Goal: Information Seeking & Learning: Learn about a topic

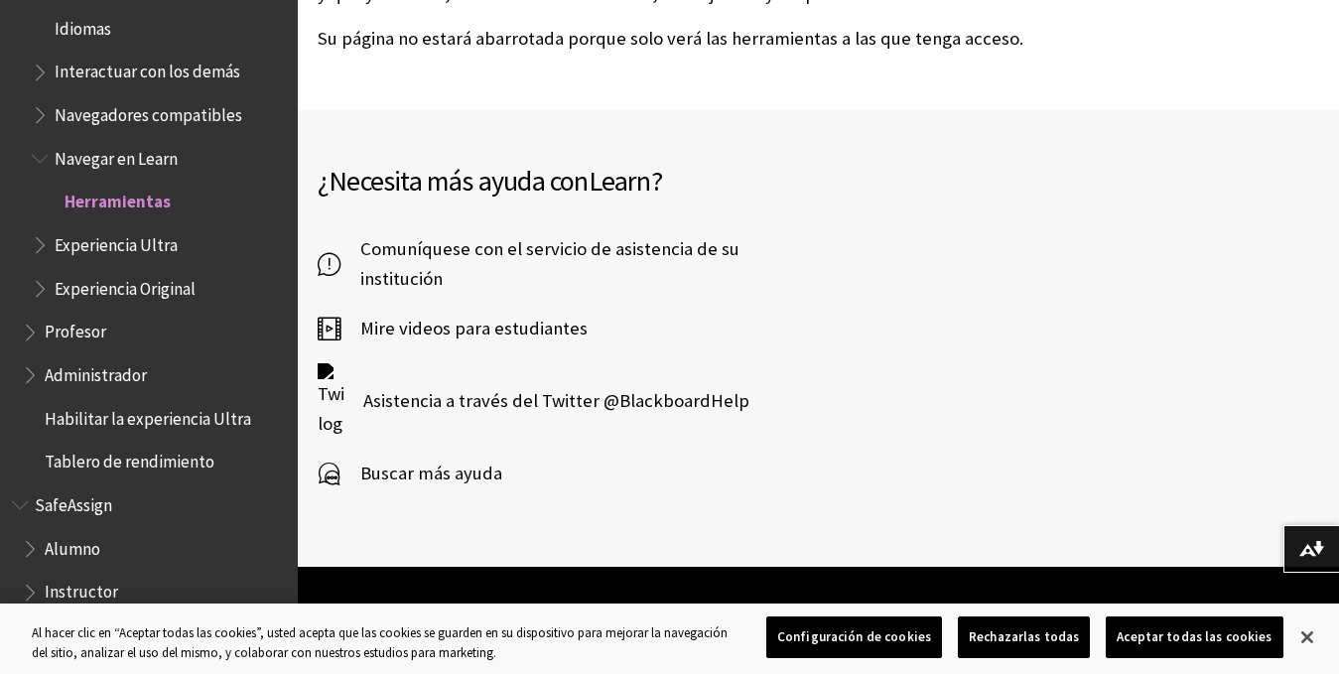
click at [75, 205] on span "Herramientas" at bounding box center [118, 199] width 106 height 27
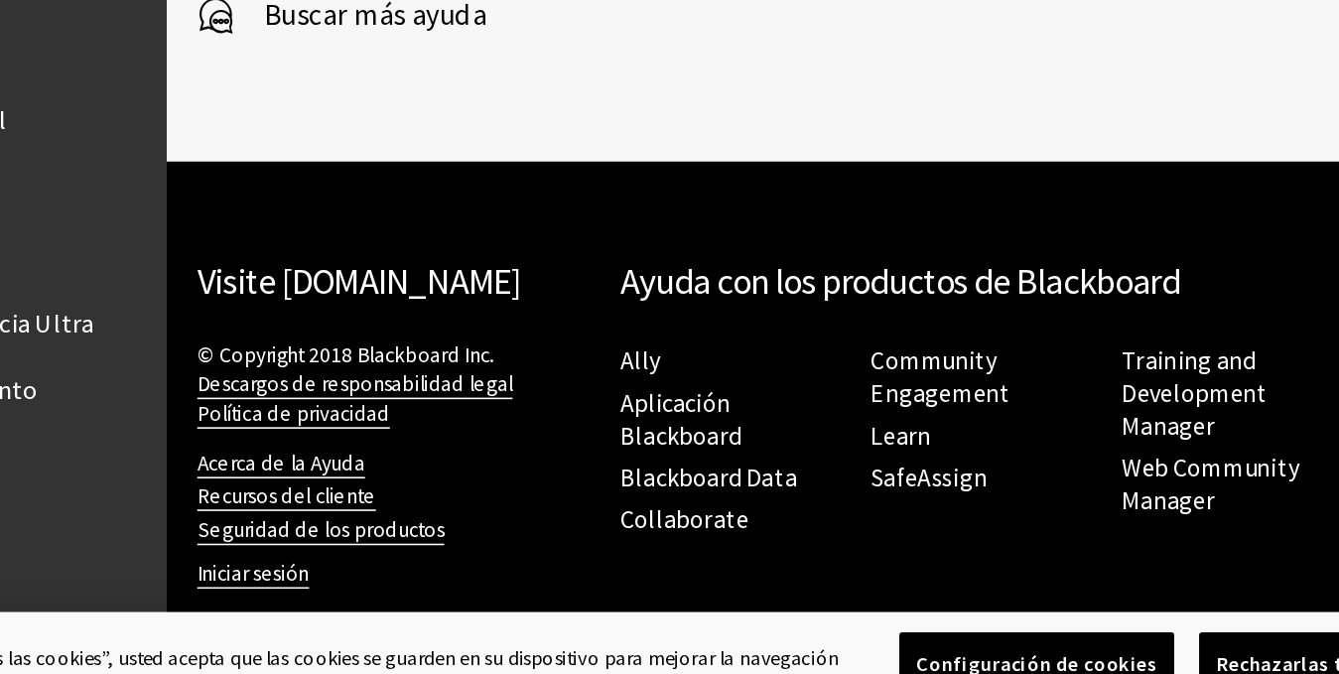
scroll to position [1473, 0]
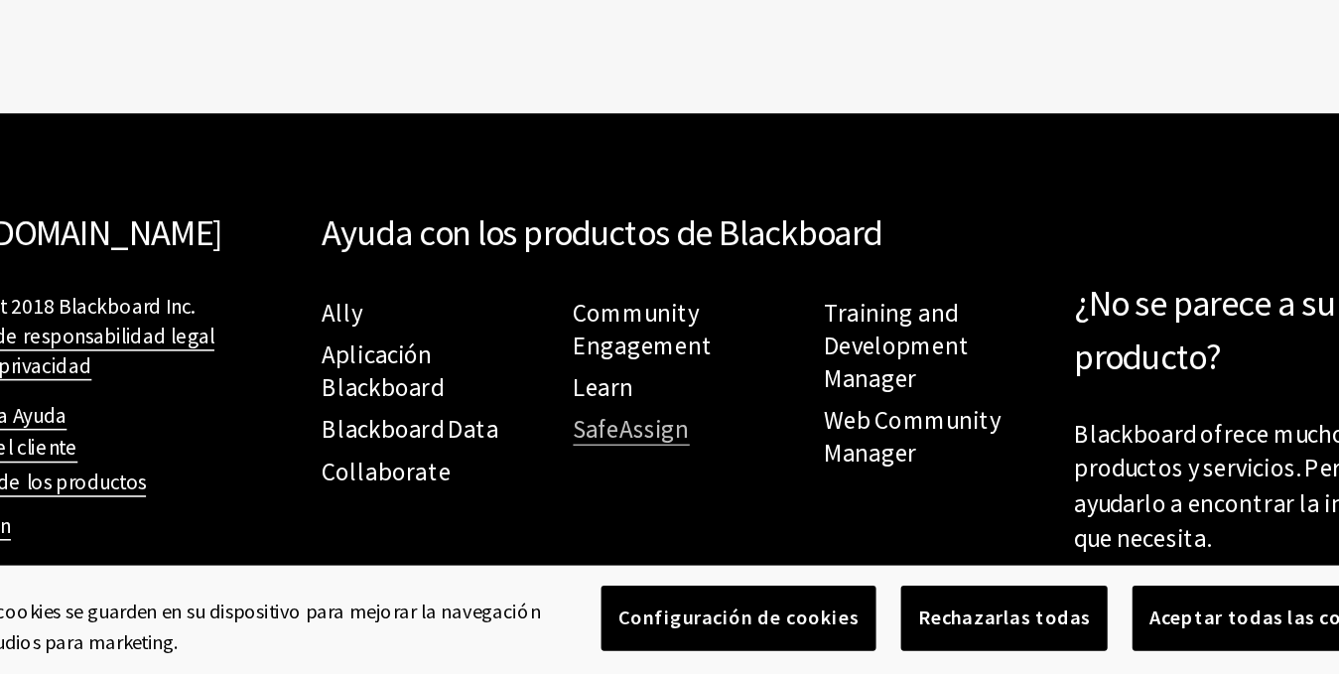
click at [778, 525] on link "SafeAssign" at bounding box center [785, 516] width 74 height 21
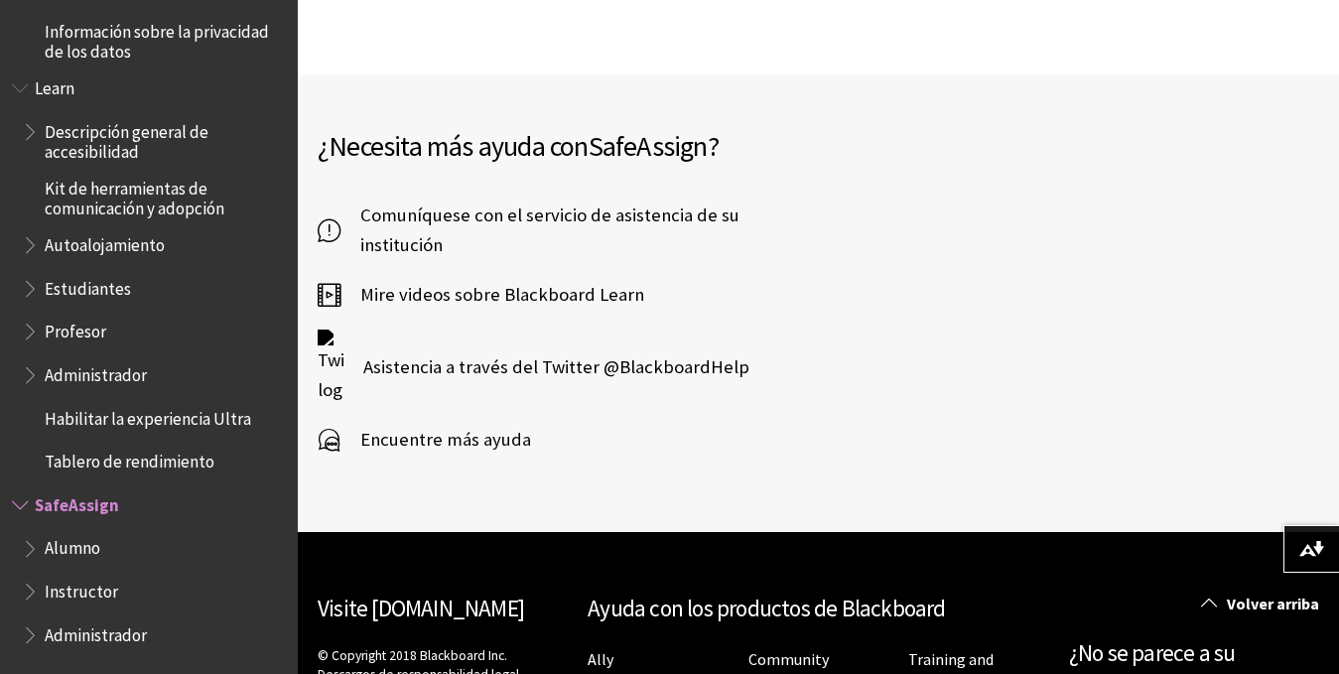
scroll to position [684, 0]
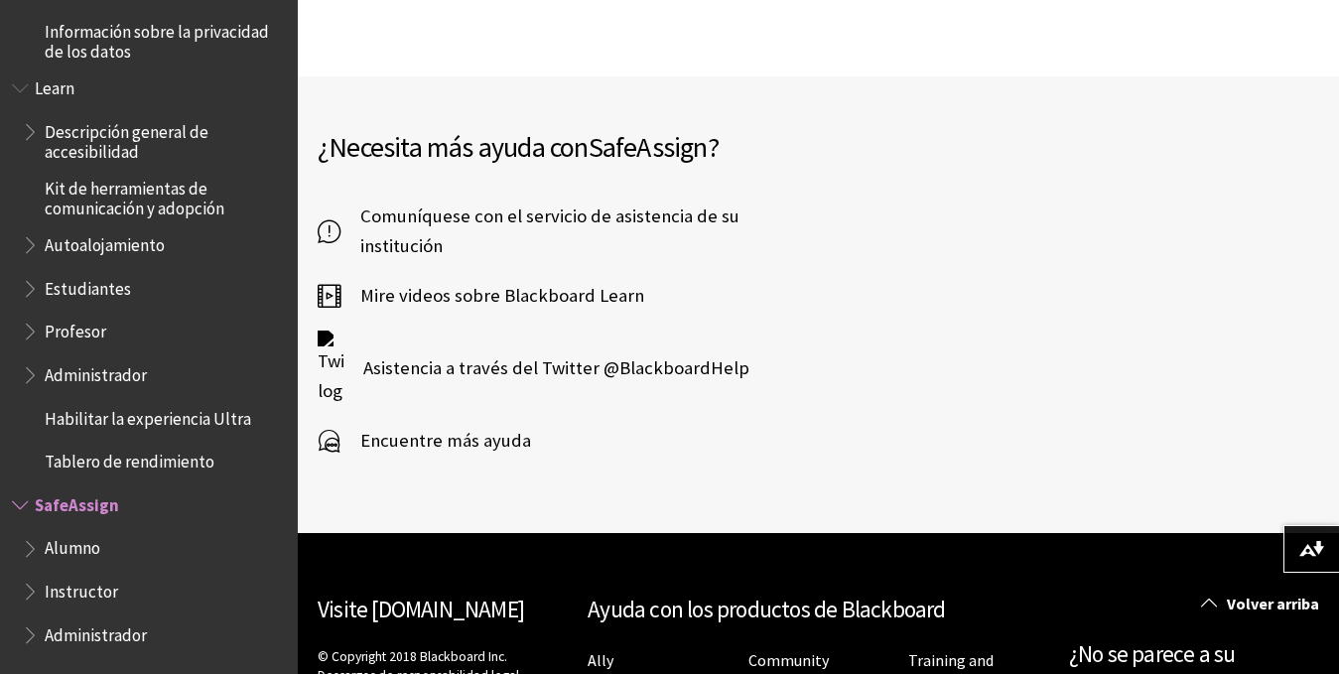
click at [451, 281] on span "Mire videos sobre Blackboard Learn" at bounding box center [492, 296] width 304 height 30
click at [328, 281] on icon at bounding box center [329, 296] width 23 height 30
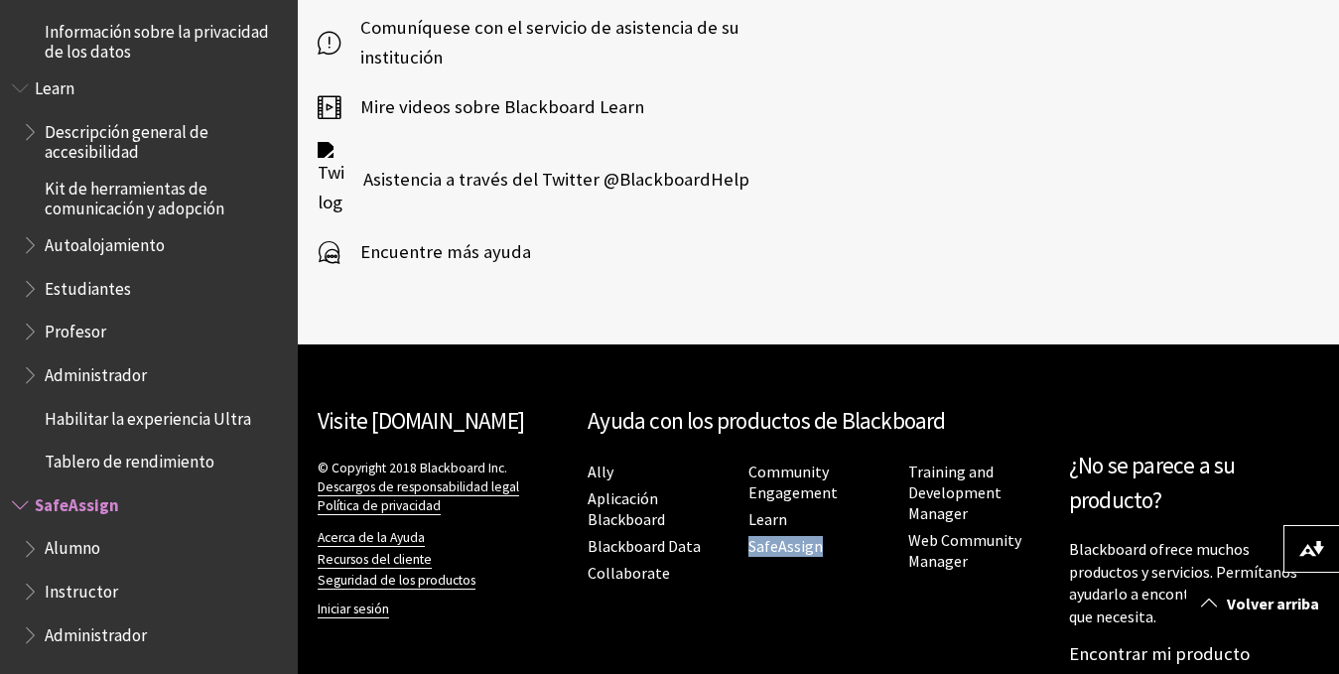
drag, startPoint x: 831, startPoint y: 511, endPoint x: 746, endPoint y: 524, distance: 86.3
click at [746, 524] on ul "Ally Aplicación Blackboard Blackboard Data Collaborate Community Engagement Lea…" at bounding box center [819, 523] width 462 height 128
copy link "SafeAssign"
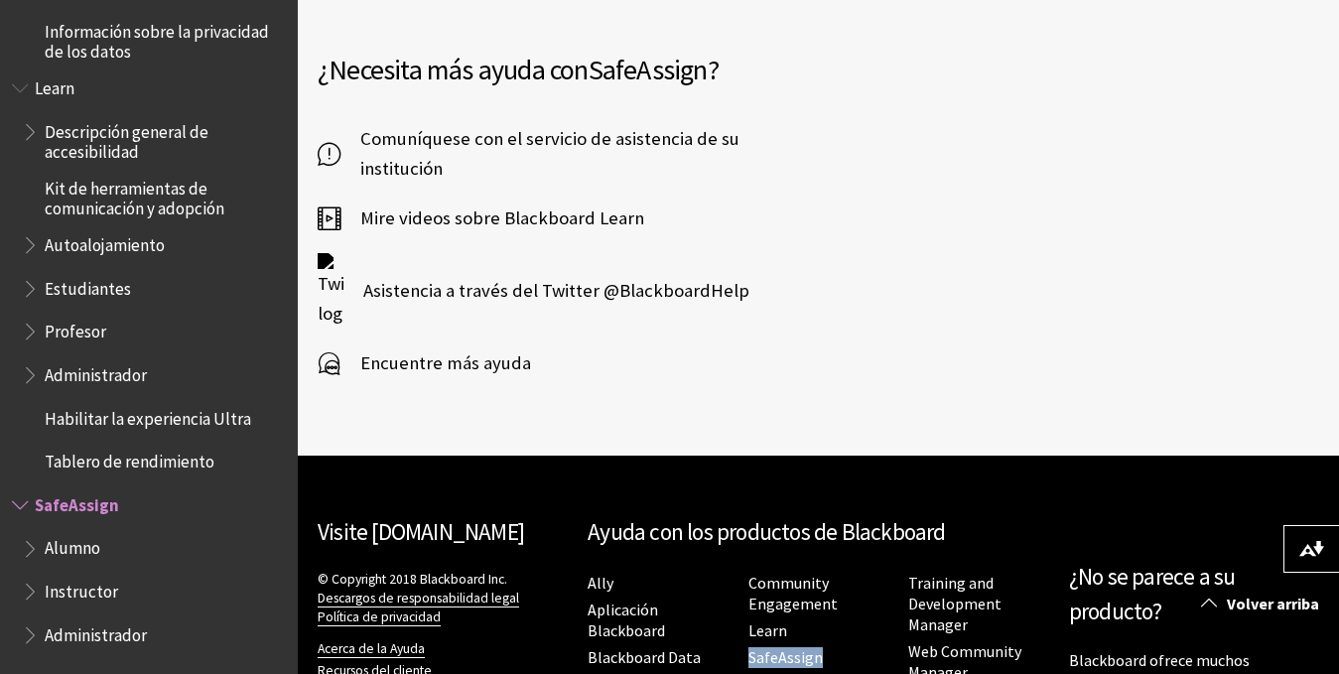
scroll to position [752, 0]
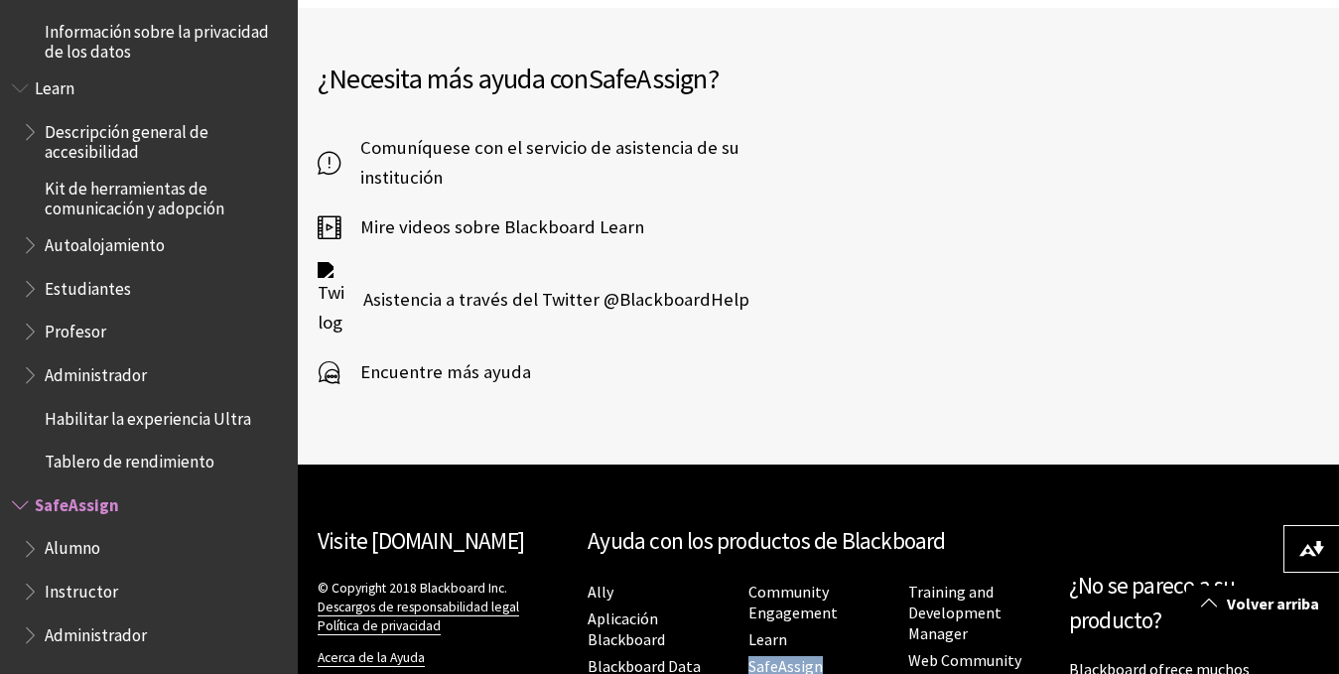
click at [383, 357] on span "Encuentre más ayuda" at bounding box center [435, 372] width 191 height 30
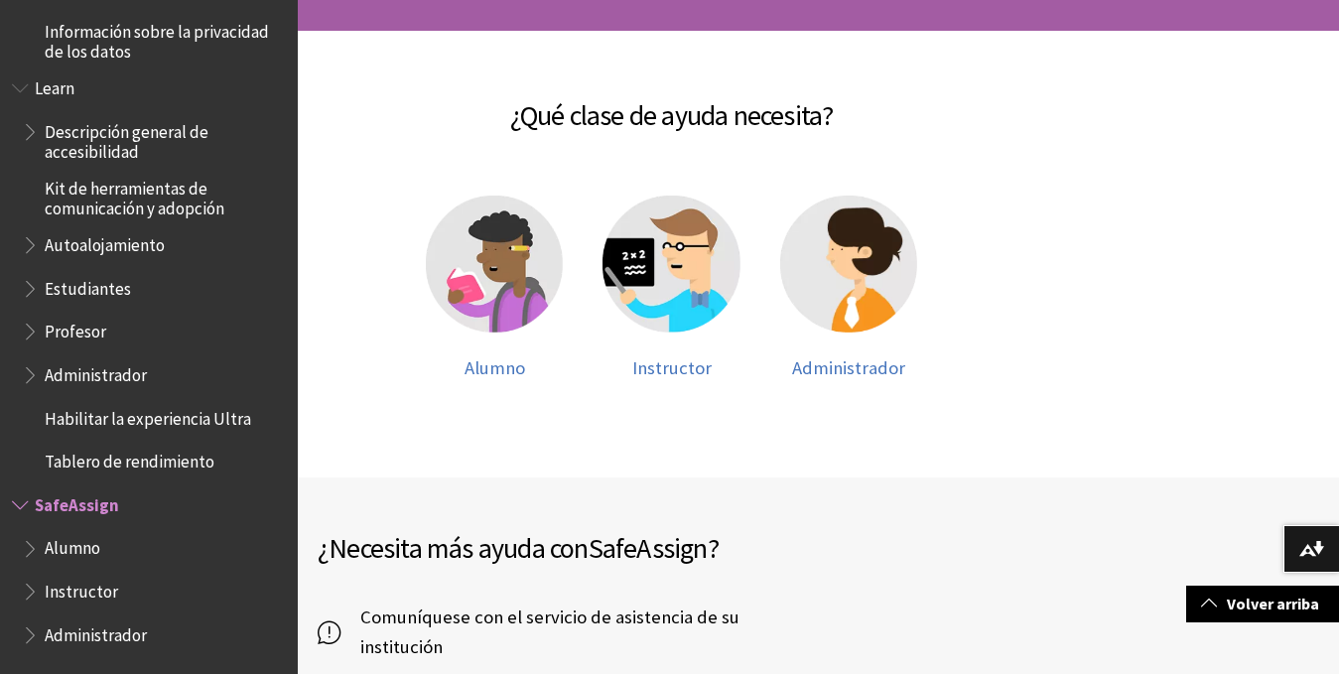
scroll to position [284, 0]
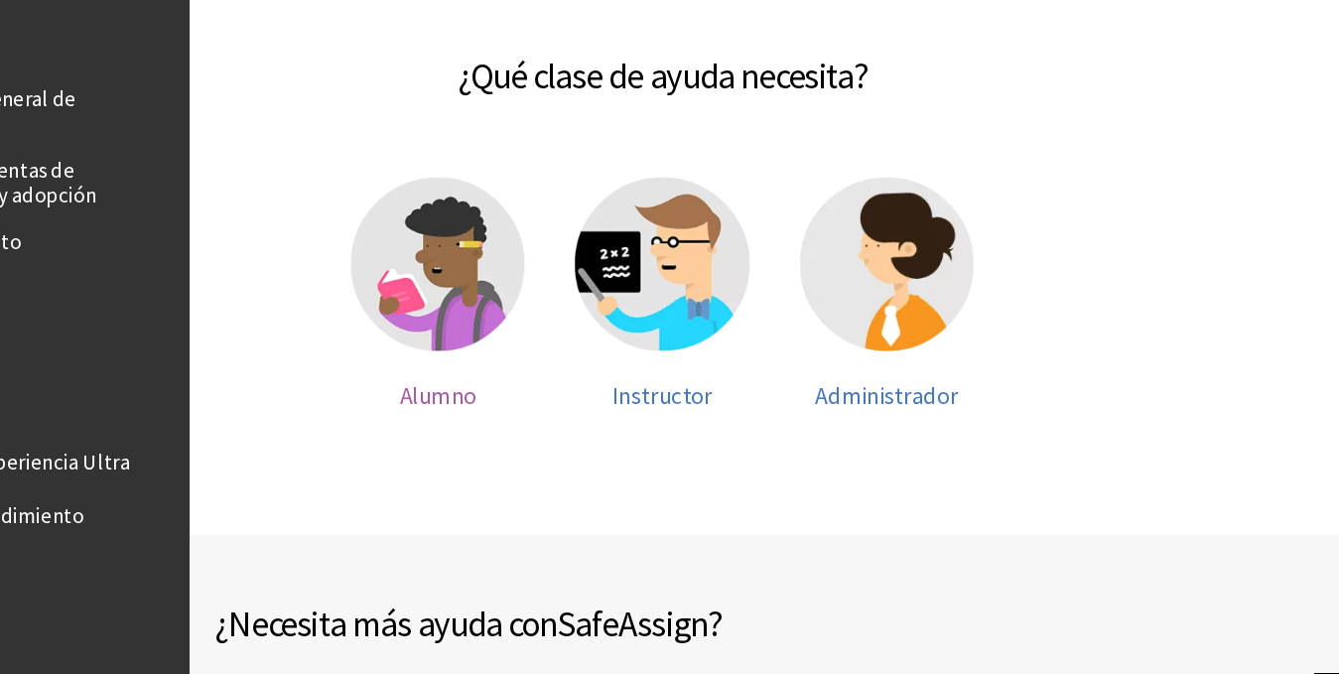
click at [515, 275] on img at bounding box center [494, 263] width 137 height 137
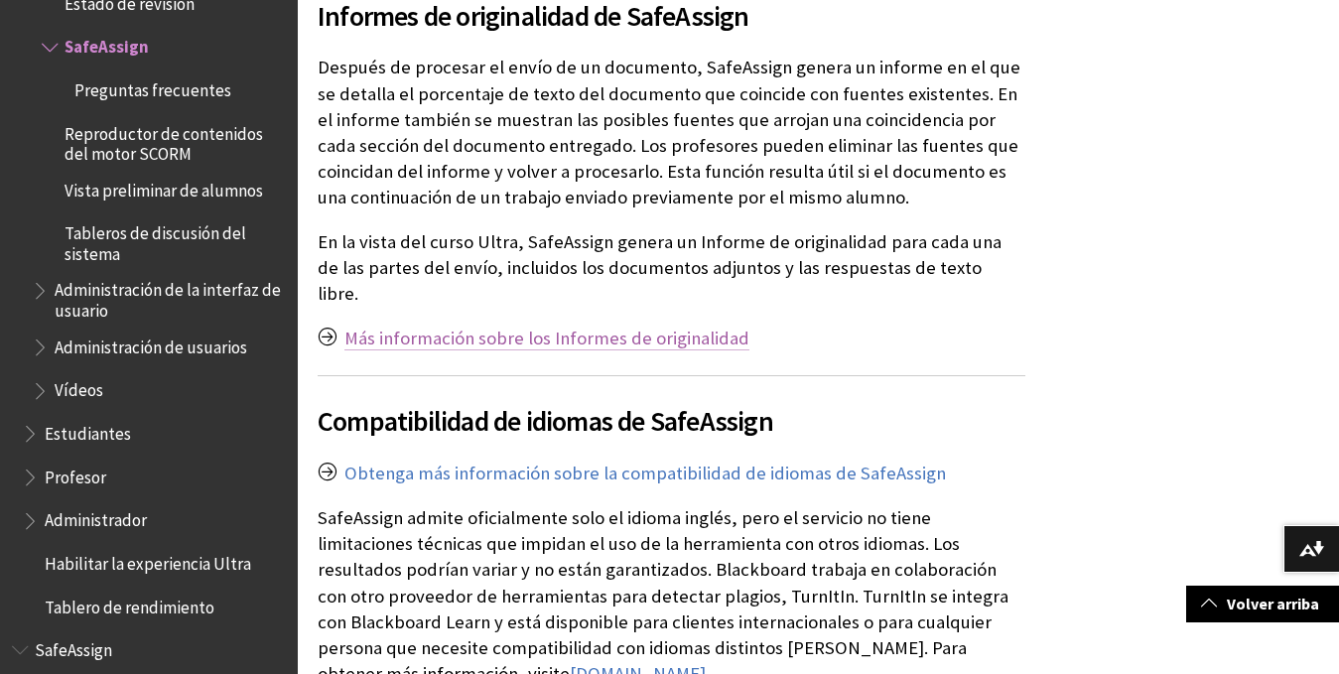
scroll to position [3340, 0]
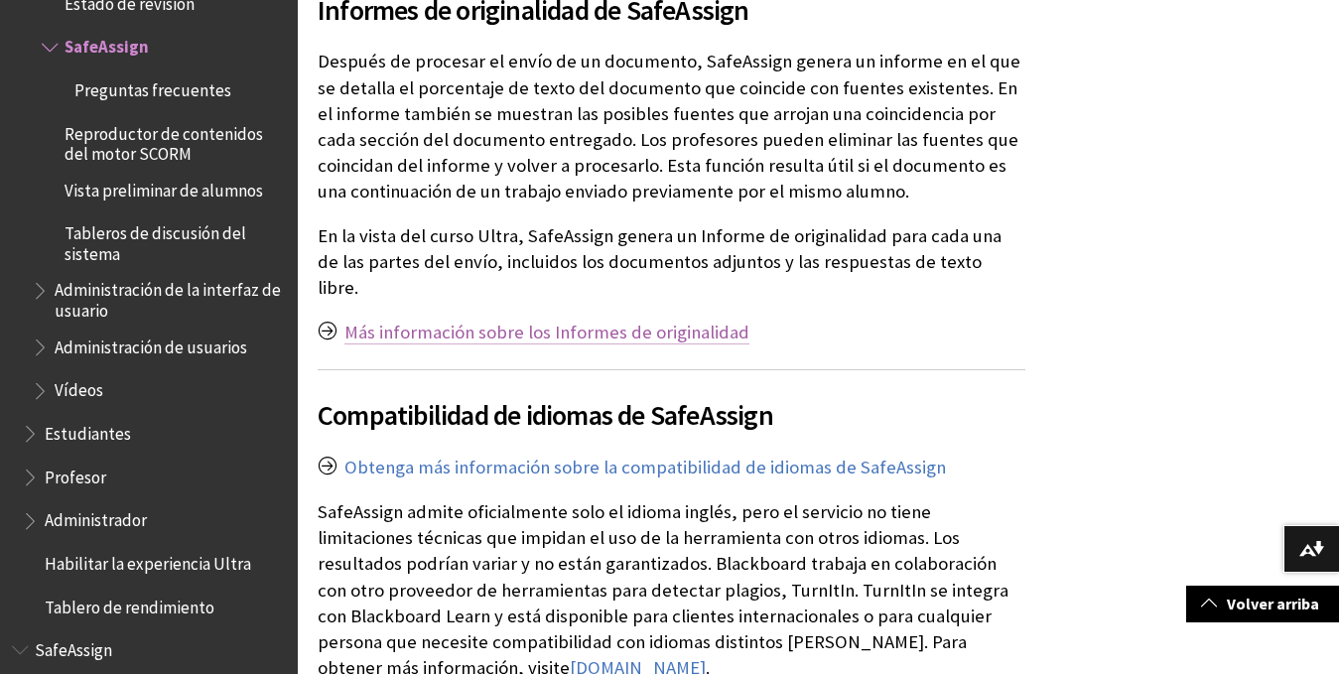
click at [465, 321] on link "Más información sobre los Informes de originalidad" at bounding box center [546, 333] width 405 height 24
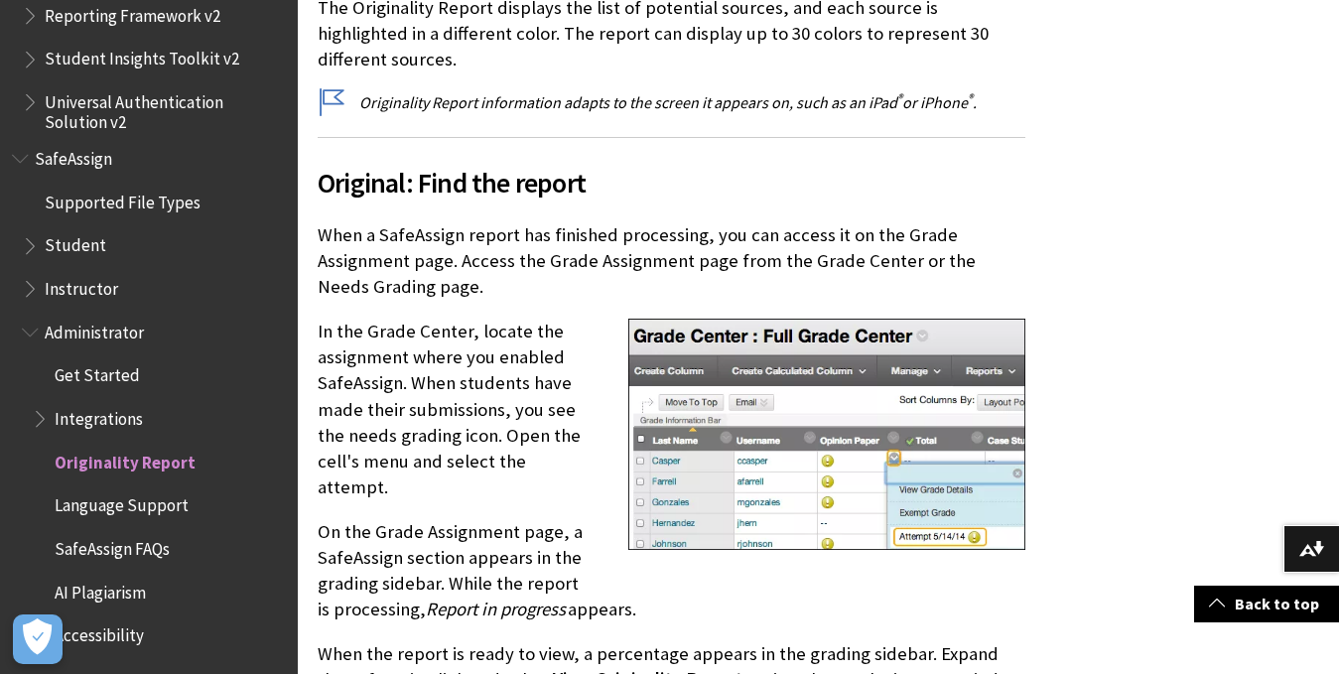
scroll to position [764, 0]
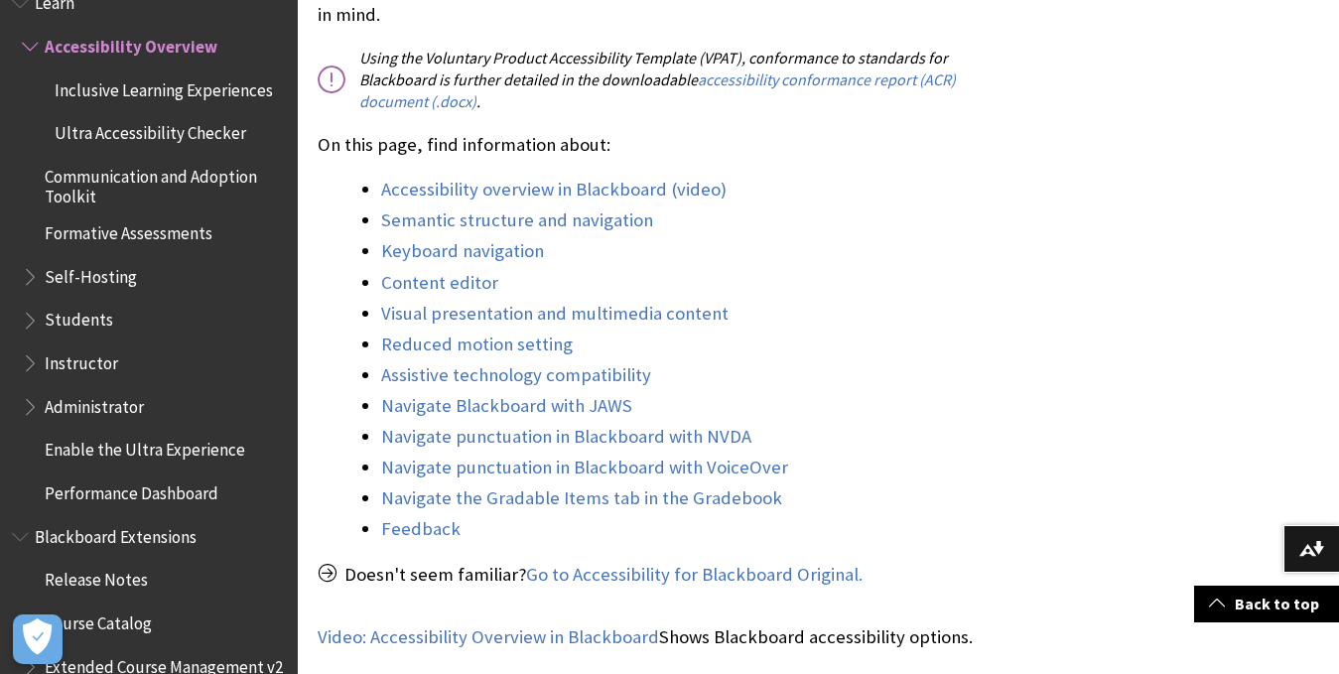
scroll to position [713, 0]
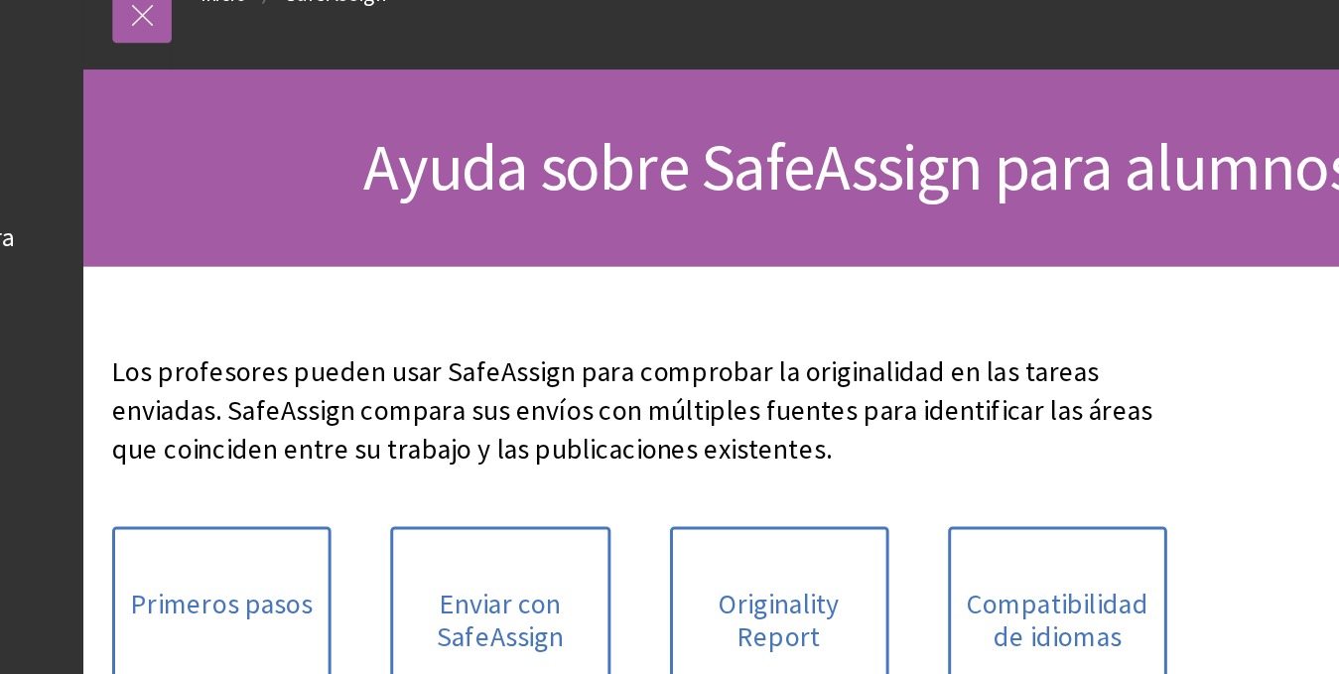
scroll to position [131, 0]
